Goal: Task Accomplishment & Management: Use online tool/utility

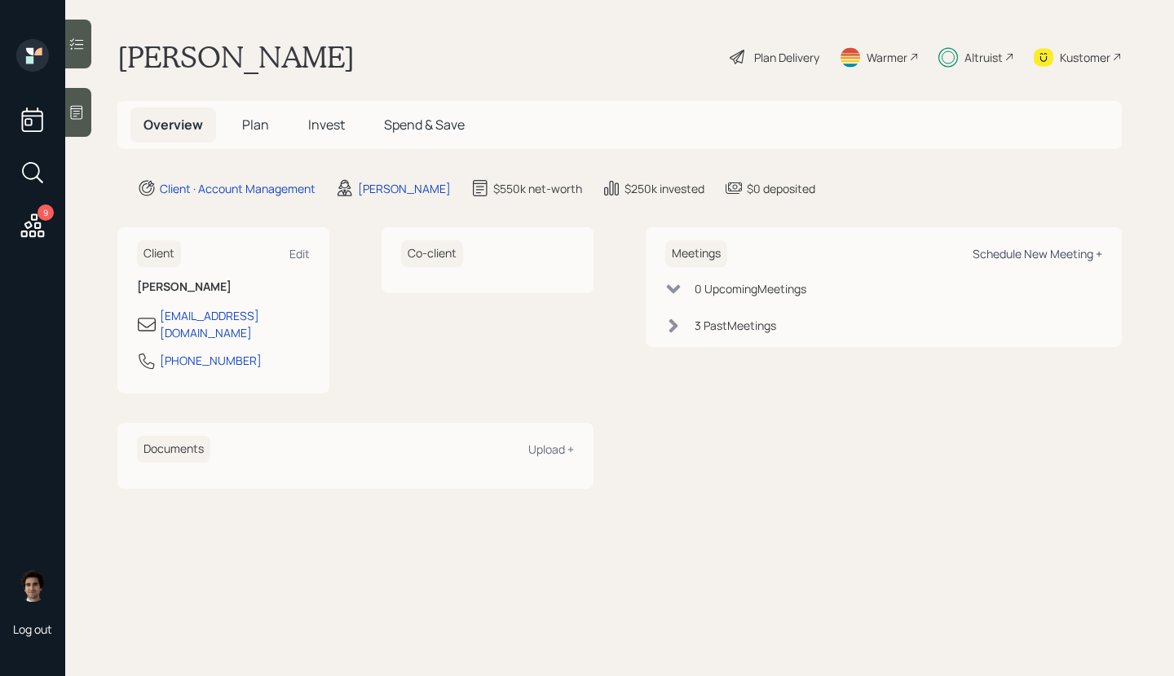
click at [1060, 260] on div "Schedule New Meeting +" at bounding box center [1037, 253] width 130 height 15
select select "59554aeb-d739-4552-90b9-0d27d70b4bf7"
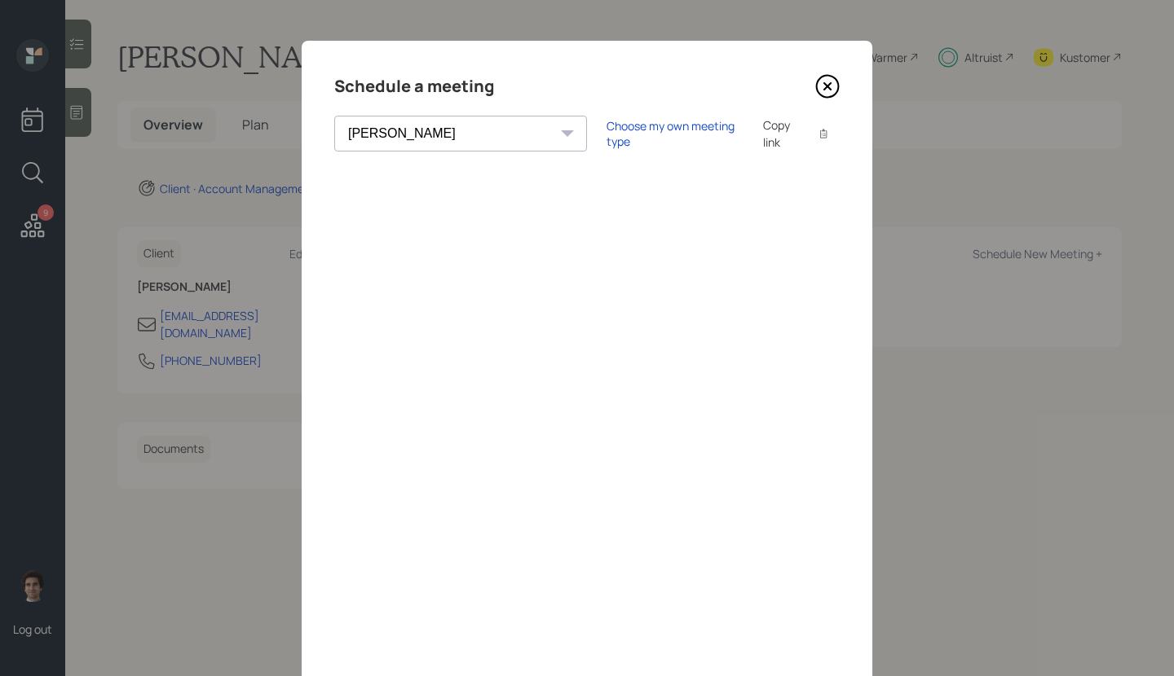
click at [763, 137] on div "Copy link" at bounding box center [781, 134] width 37 height 34
